Goal: Information Seeking & Learning: Learn about a topic

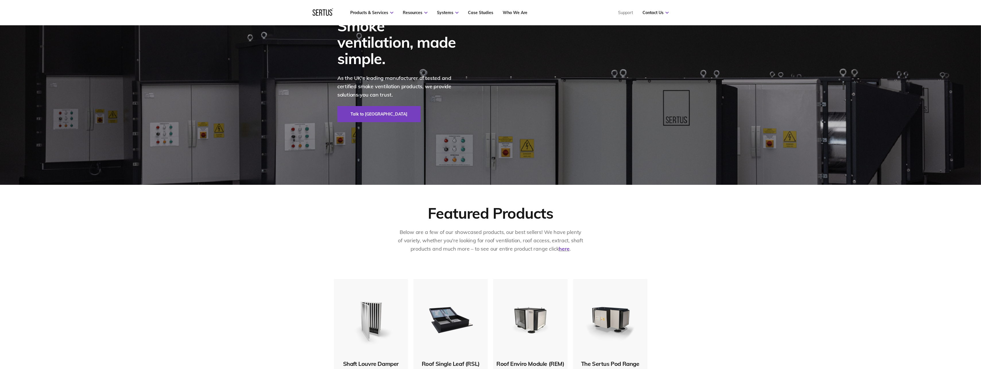
scroll to position [144, 0]
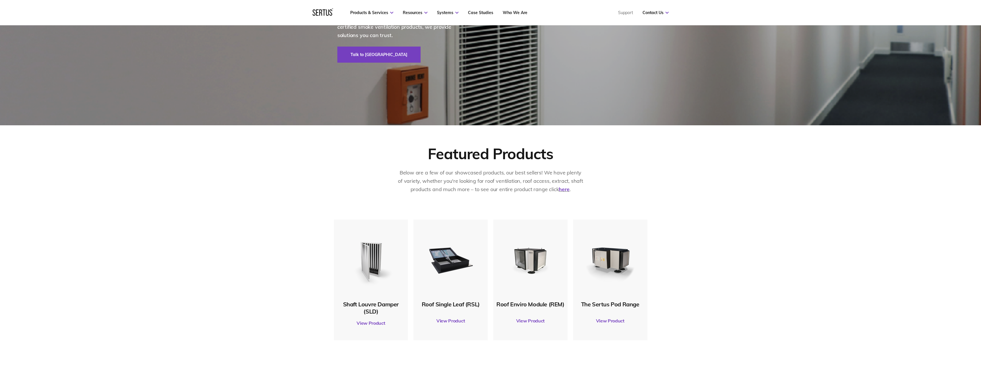
click at [371, 261] on img at bounding box center [370, 259] width 55 height 55
click at [369, 324] on link "View Product" at bounding box center [371, 323] width 69 height 16
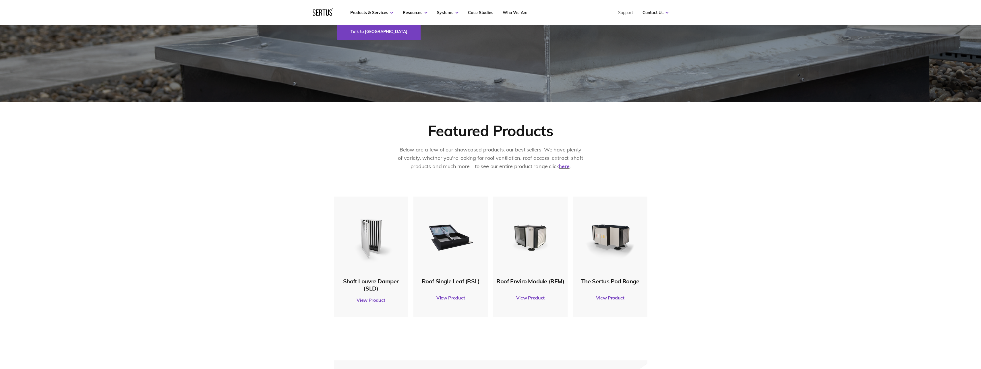
scroll to position [201, 0]
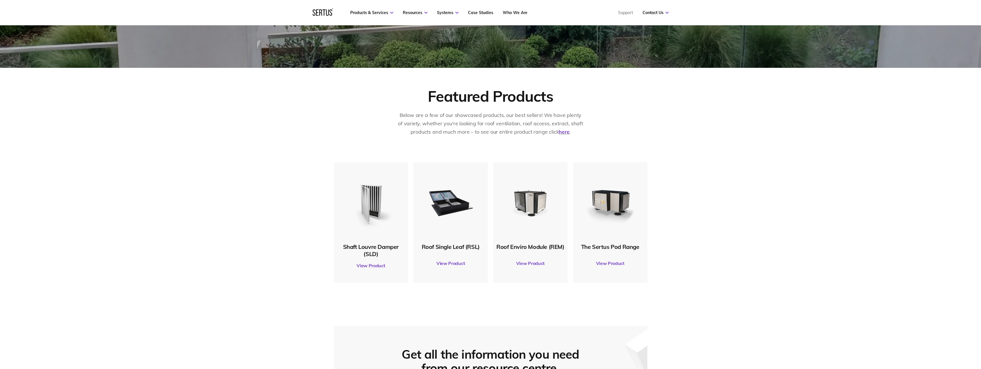
click at [608, 263] on link "View Product" at bounding box center [610, 263] width 69 height 16
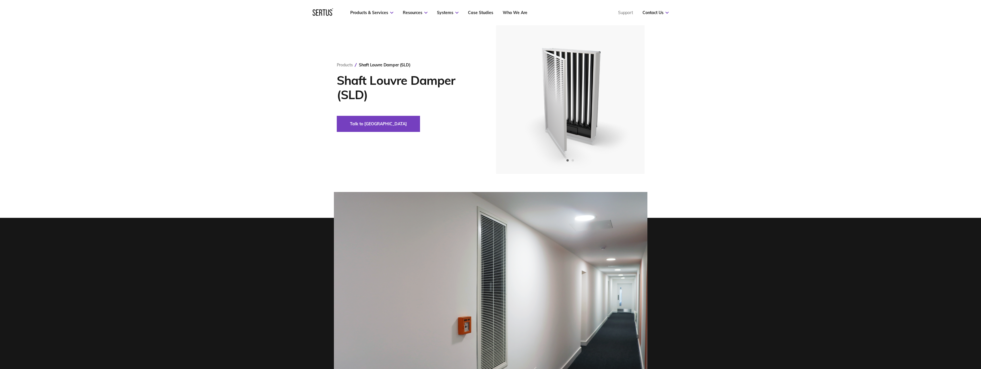
scroll to position [115, 0]
